Goal: Task Accomplishment & Management: Complete application form

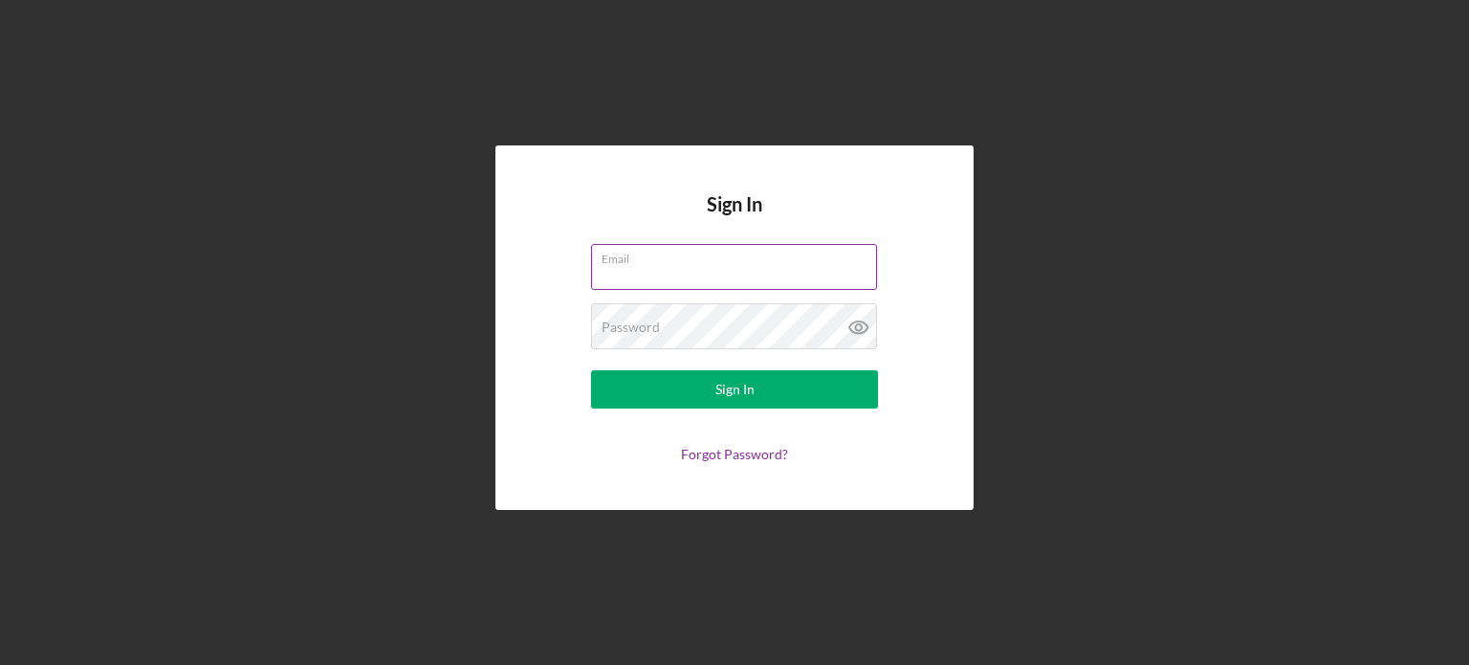
click at [673, 262] on div "Email" at bounding box center [734, 268] width 287 height 48
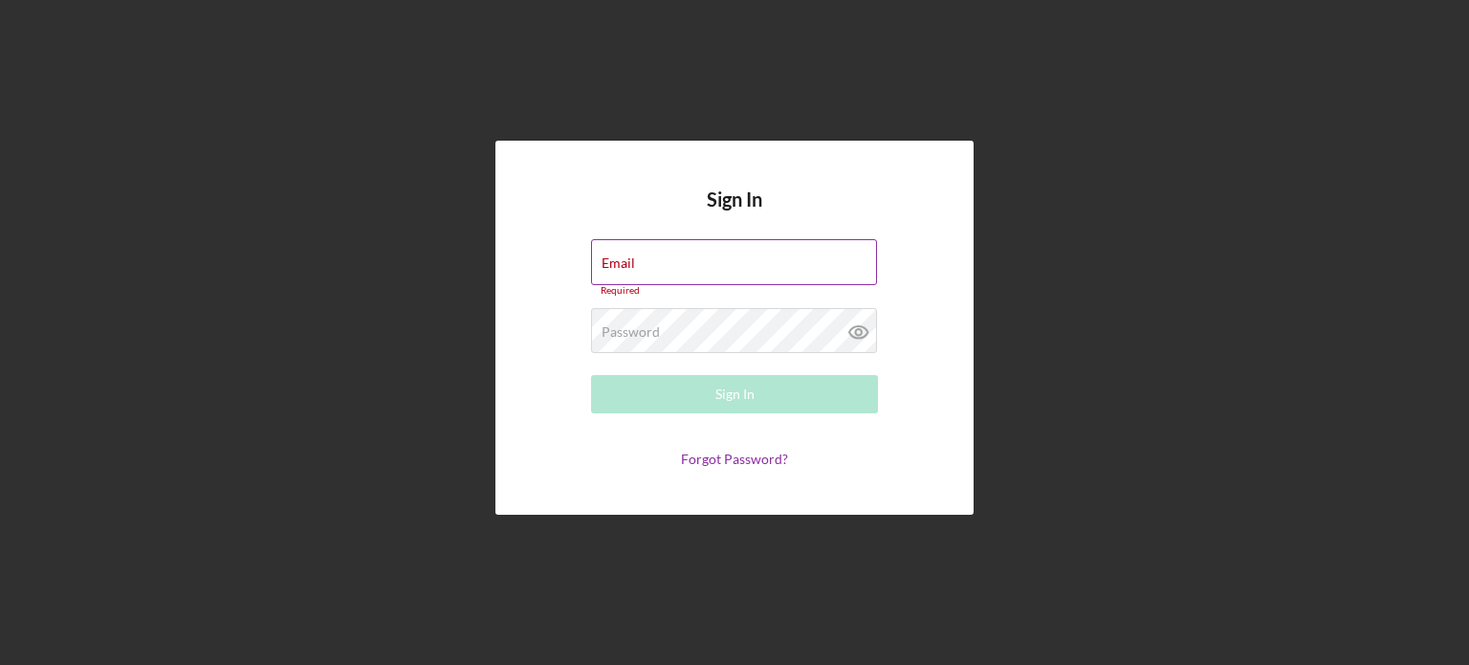
click at [677, 279] on input "Email" at bounding box center [734, 262] width 286 height 46
type input "[EMAIL_ADDRESS][DOMAIN_NAME]"
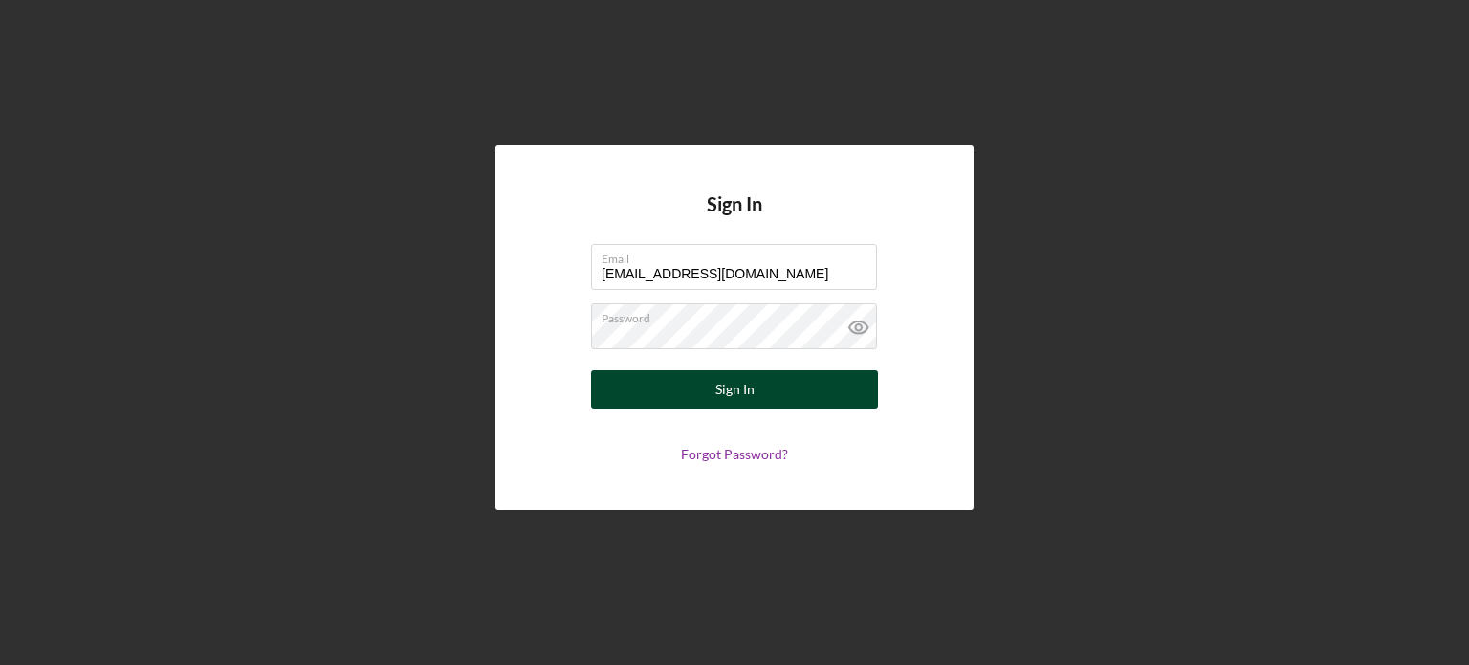
click at [723, 396] on div "Sign In" at bounding box center [735, 389] width 39 height 38
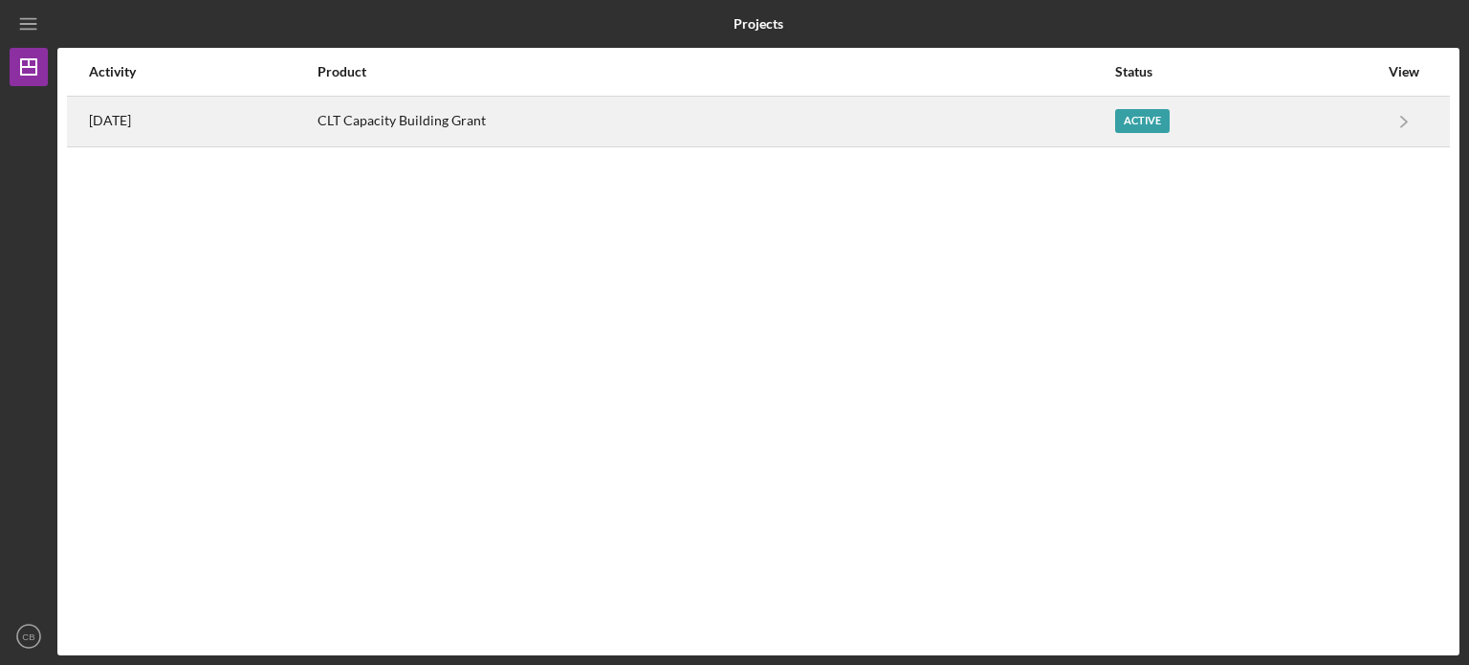
click at [1168, 121] on div "Active" at bounding box center [1142, 121] width 55 height 24
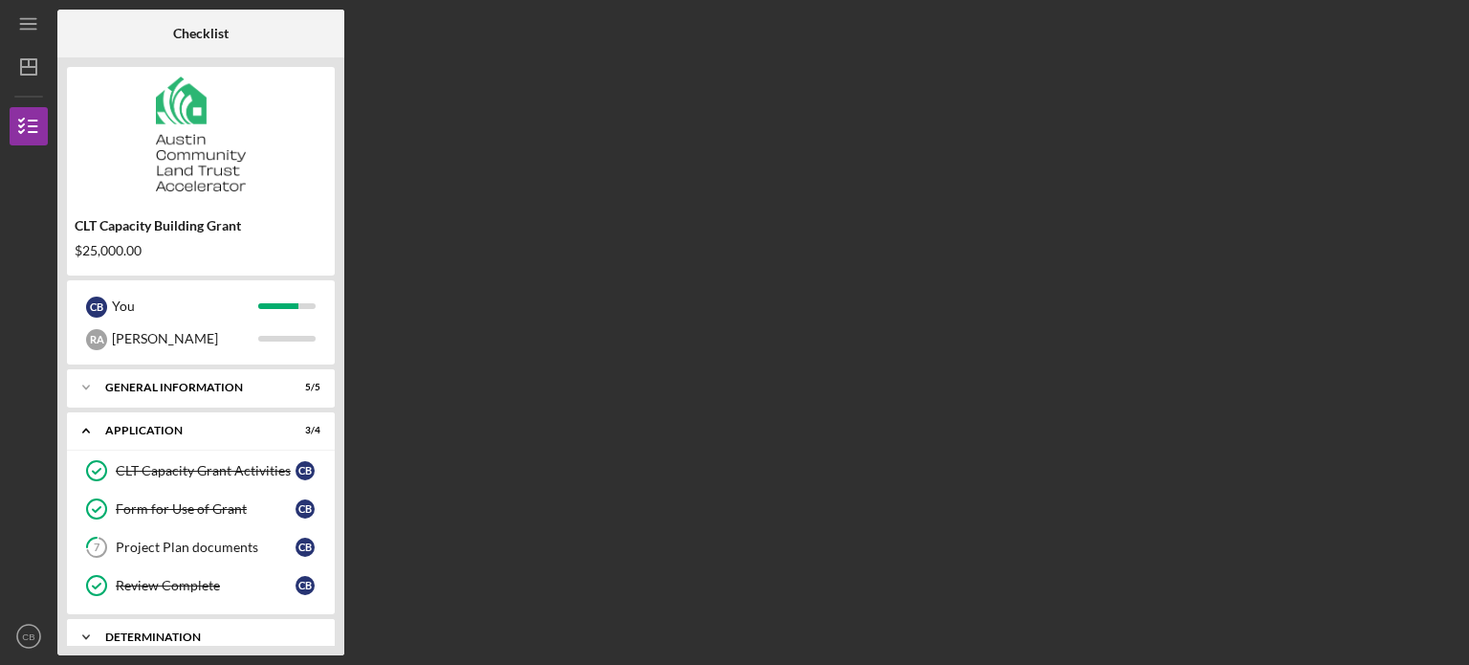
click at [195, 621] on div "Icon/Expander Determination 1 / 1" at bounding box center [201, 637] width 268 height 38
click at [164, 628] on div "Icon/Expander Determination 1 / 1" at bounding box center [201, 637] width 268 height 39
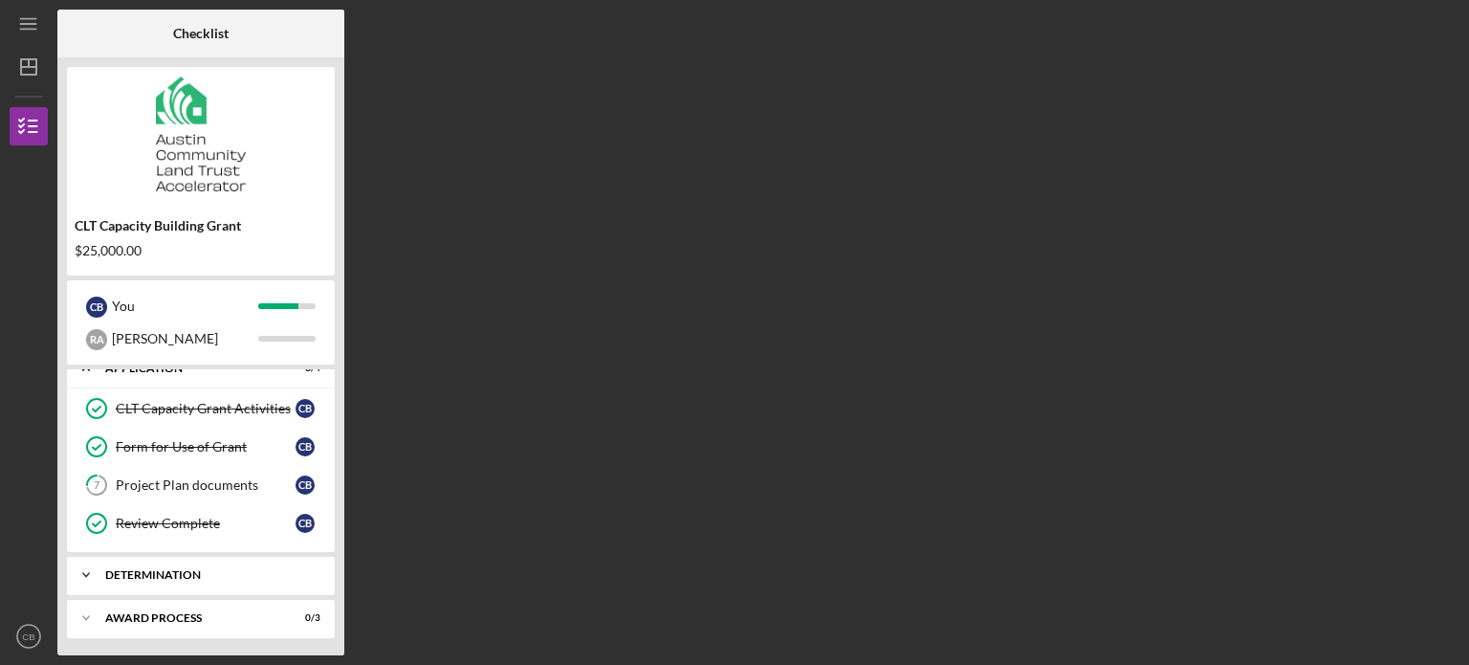
click at [92, 572] on icon "Icon/Expander" at bounding box center [86, 575] width 38 height 38
click at [153, 607] on div "Decision" at bounding box center [206, 614] width 180 height 15
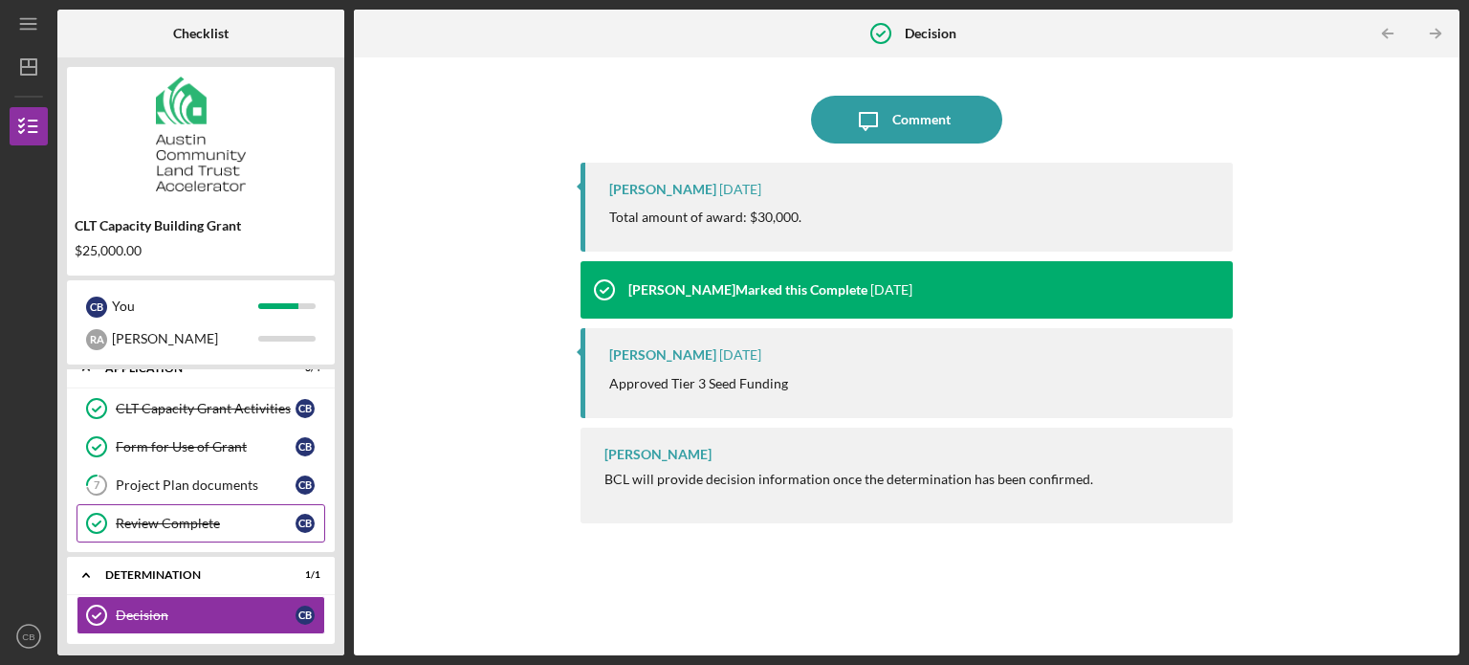
scroll to position [111, 0]
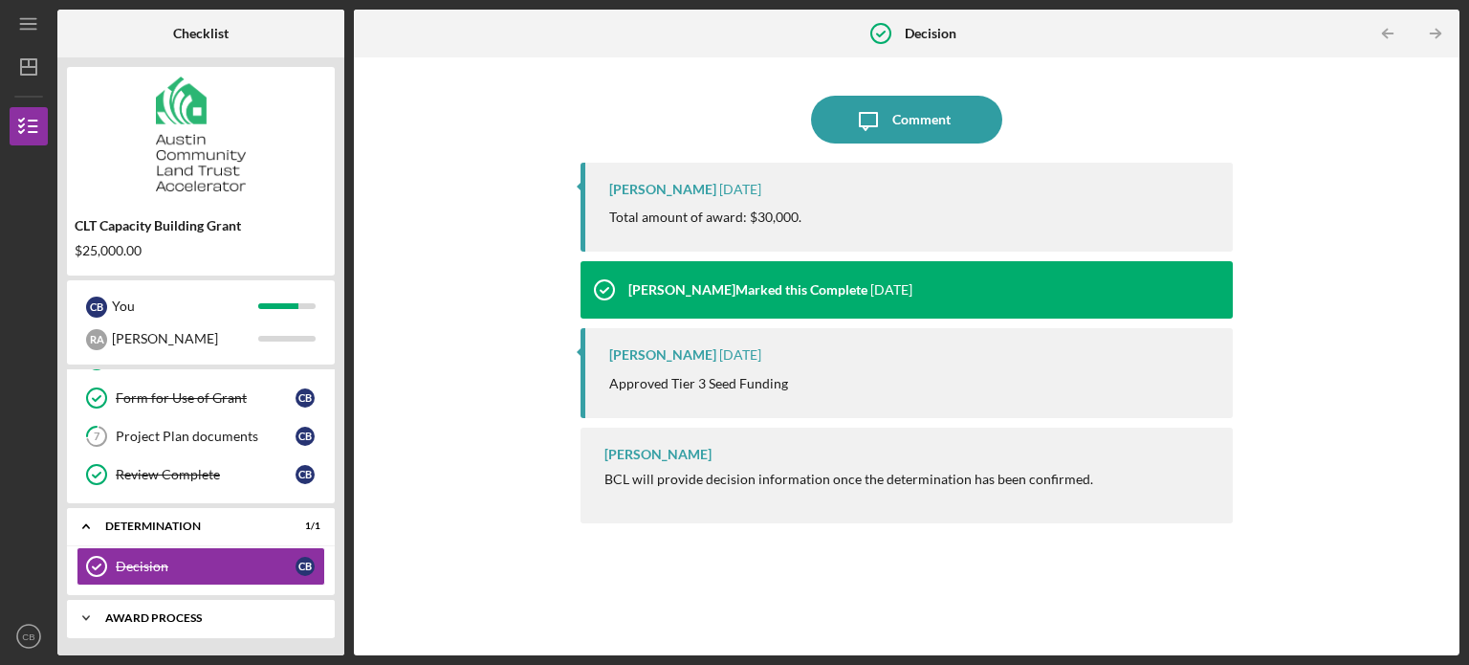
click at [174, 616] on div "Award Process" at bounding box center [208, 617] width 206 height 11
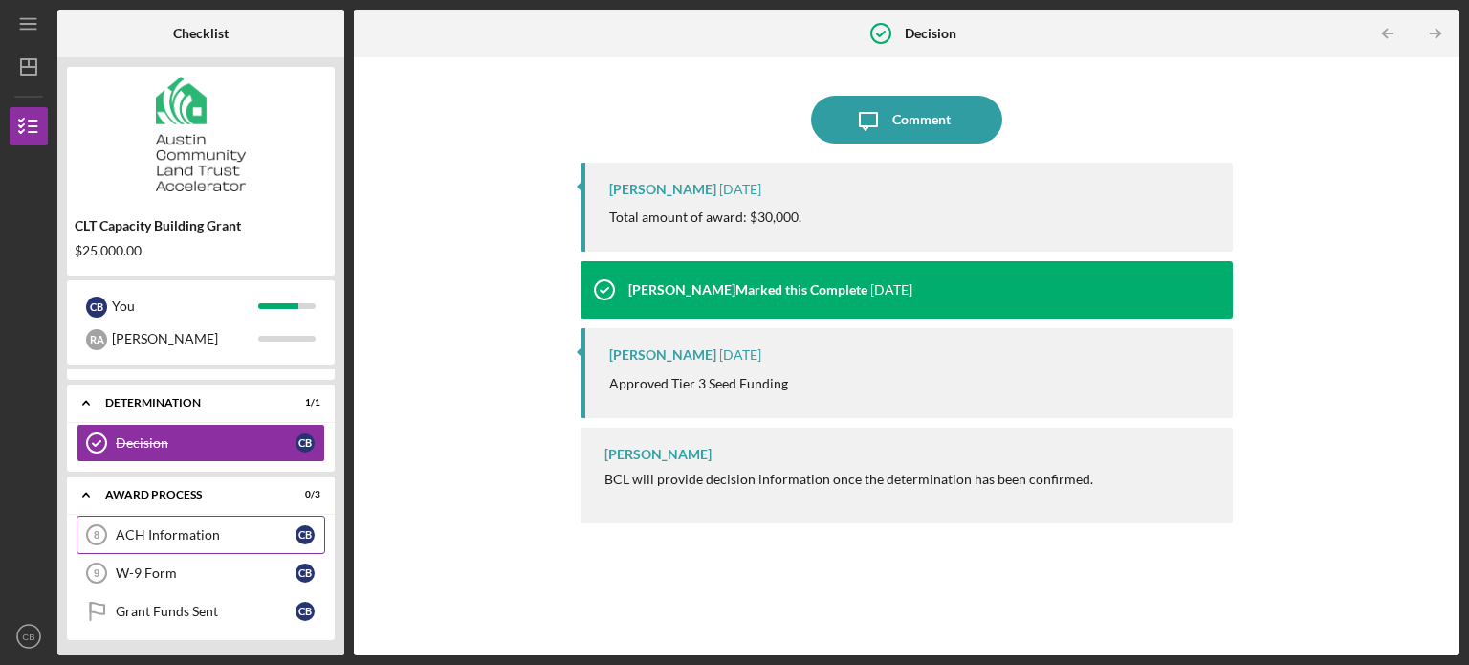
click at [215, 541] on link "ACH Information 8 ACH Information C B" at bounding box center [201, 535] width 249 height 38
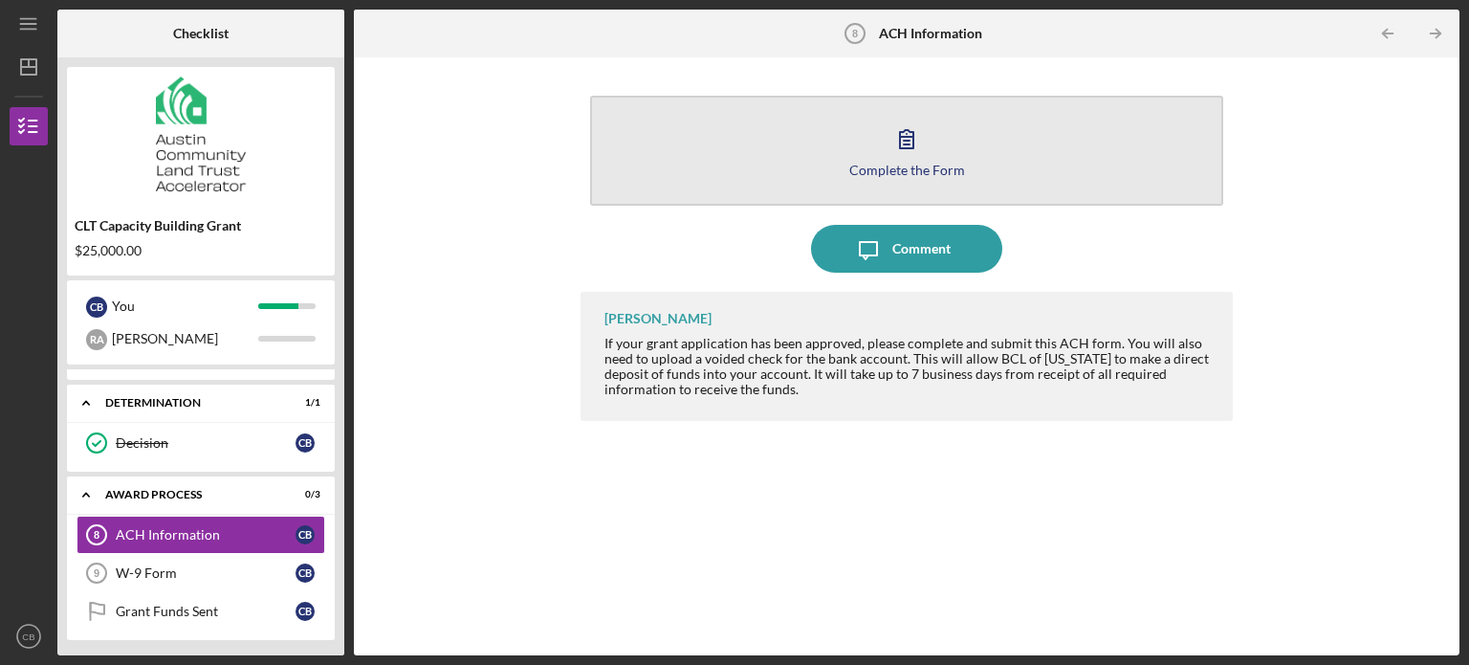
click at [910, 154] on icon "button" at bounding box center [907, 139] width 48 height 48
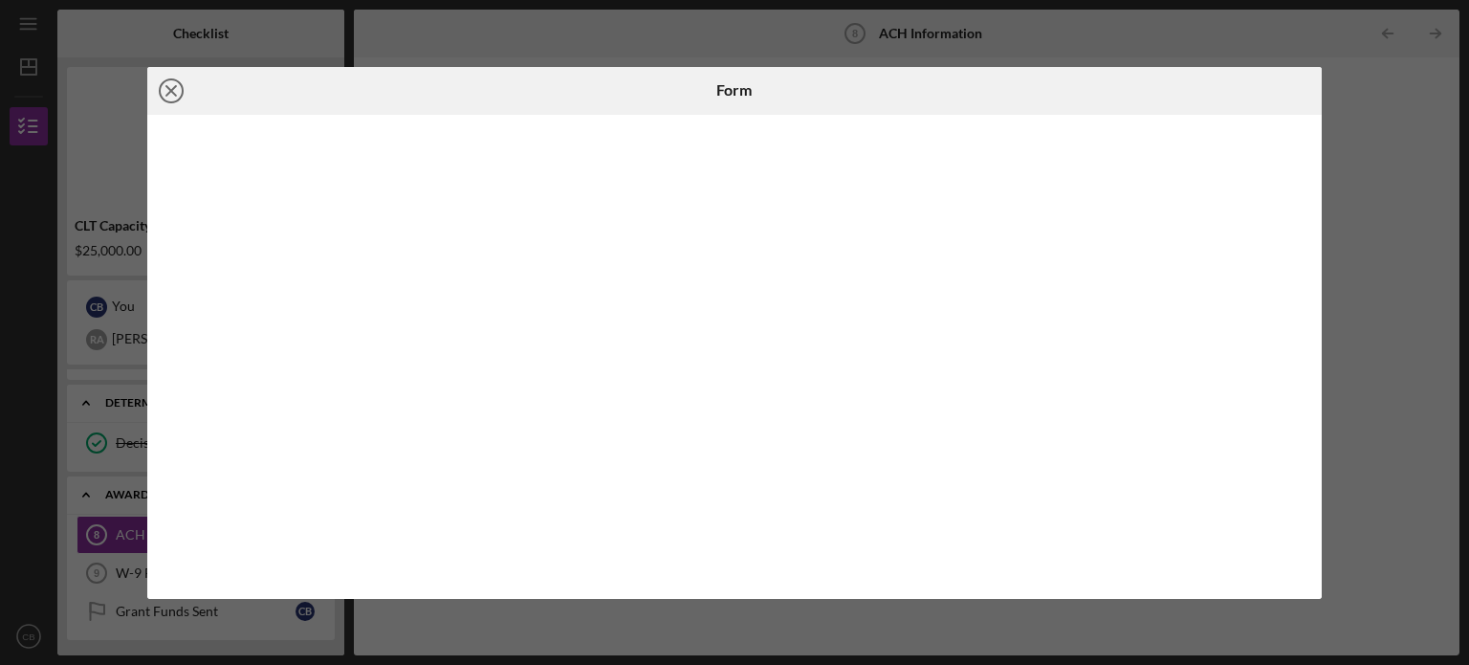
click at [172, 82] on icon "Icon/Close" at bounding box center [171, 91] width 48 height 48
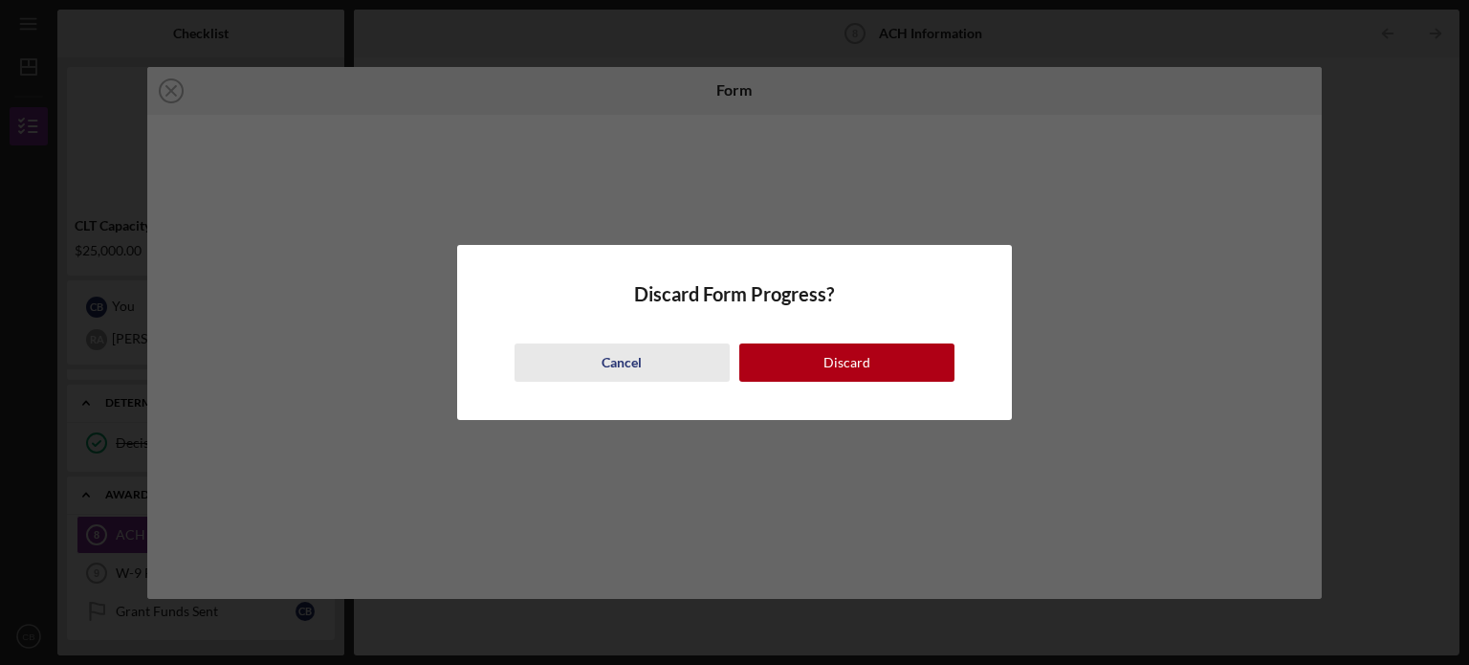
click at [628, 355] on div "Cancel" at bounding box center [622, 362] width 40 height 38
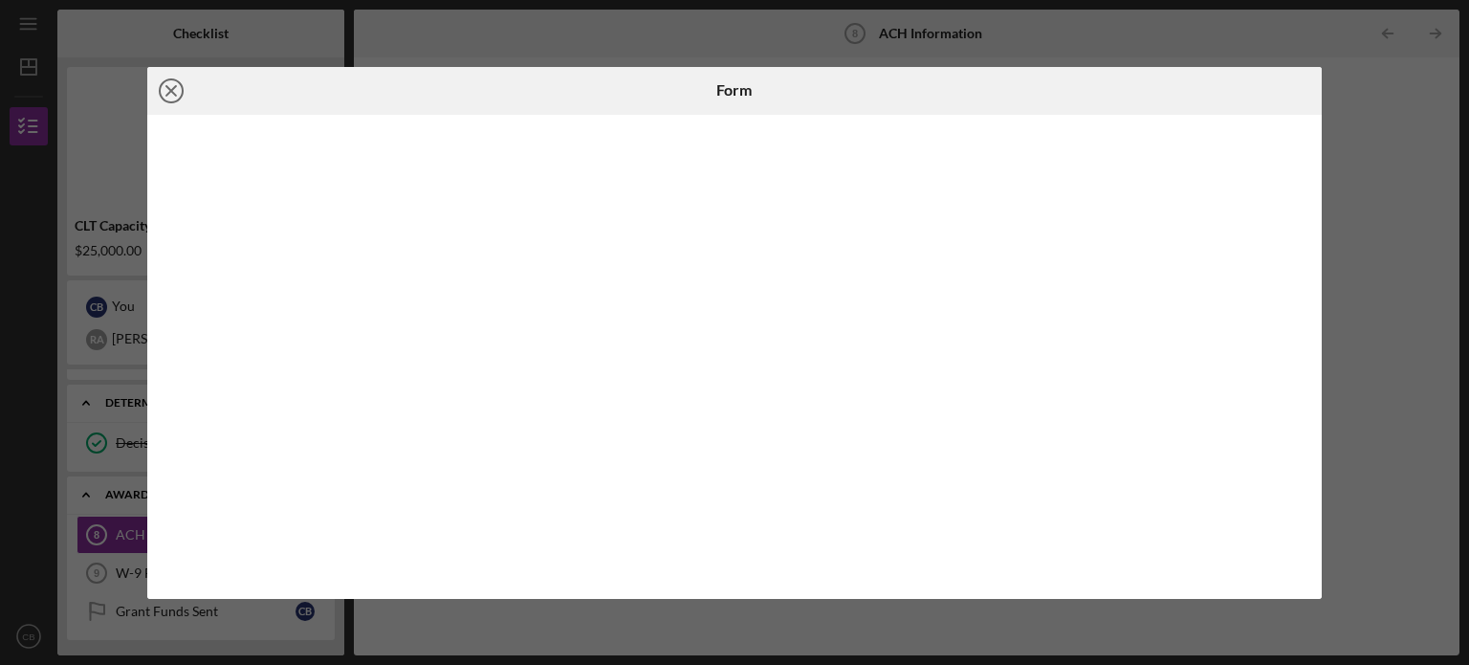
click at [169, 96] on icon "Icon/Close" at bounding box center [171, 91] width 48 height 48
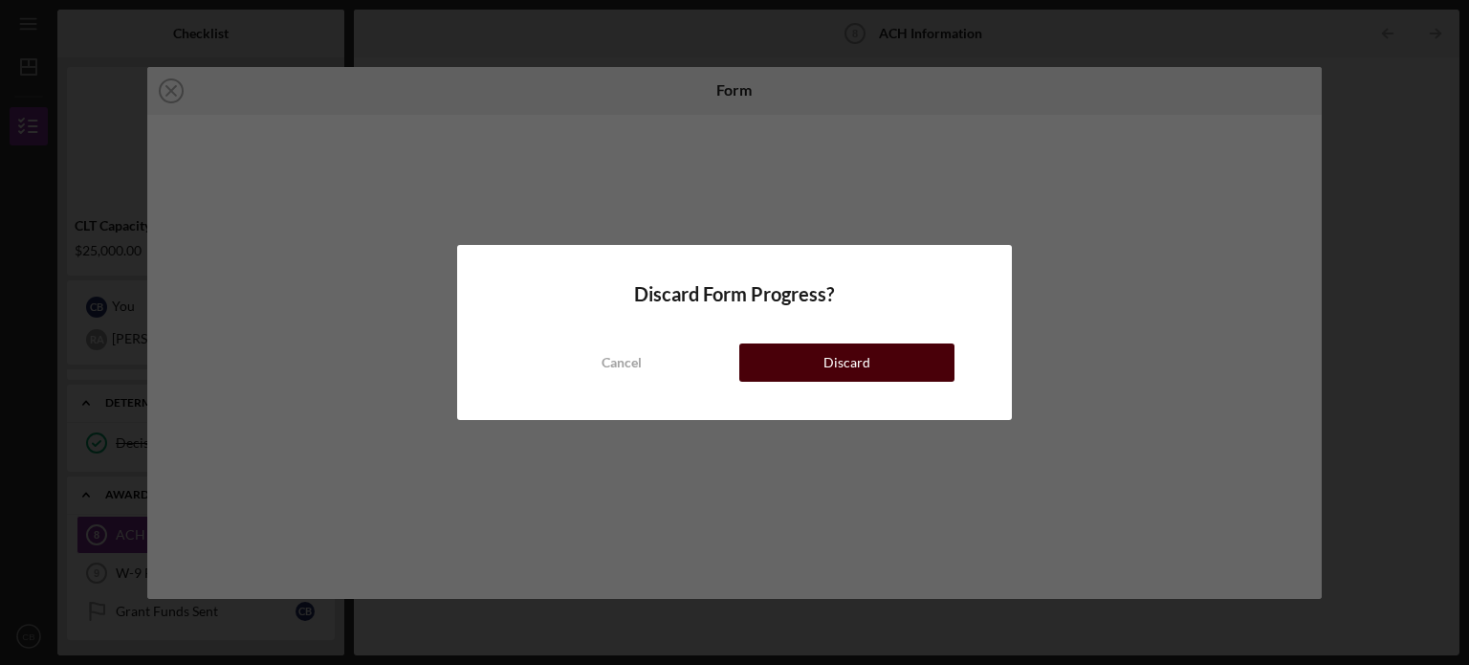
click at [853, 362] on div "Discard" at bounding box center [847, 362] width 47 height 38
